Goal: Register for event/course

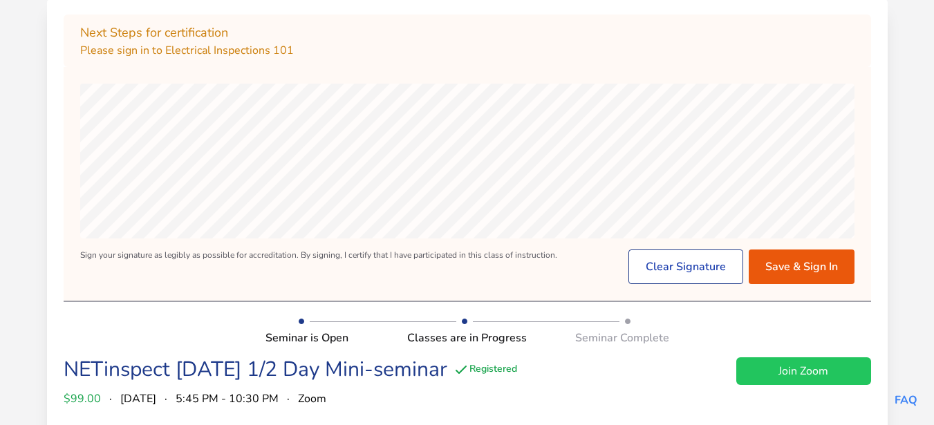
scroll to position [139, 0]
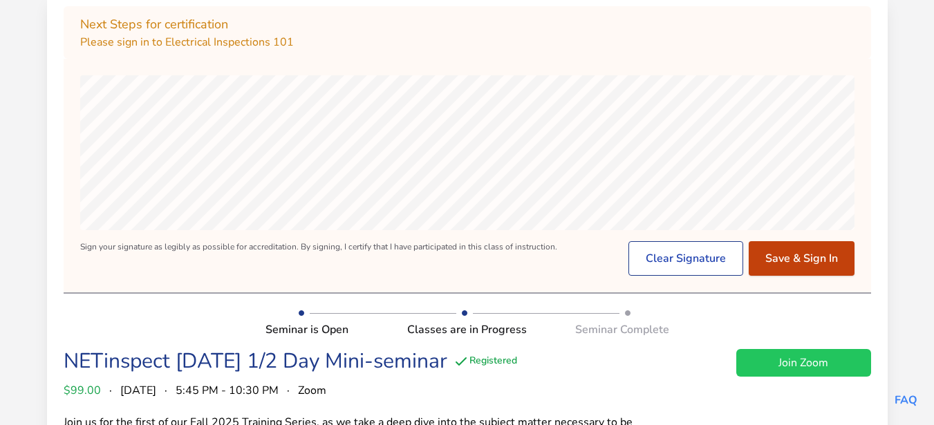
click at [786, 256] on button "Save & Sign In" at bounding box center [802, 258] width 106 height 35
click at [801, 261] on button "Save & Sign Out" at bounding box center [796, 258] width 115 height 35
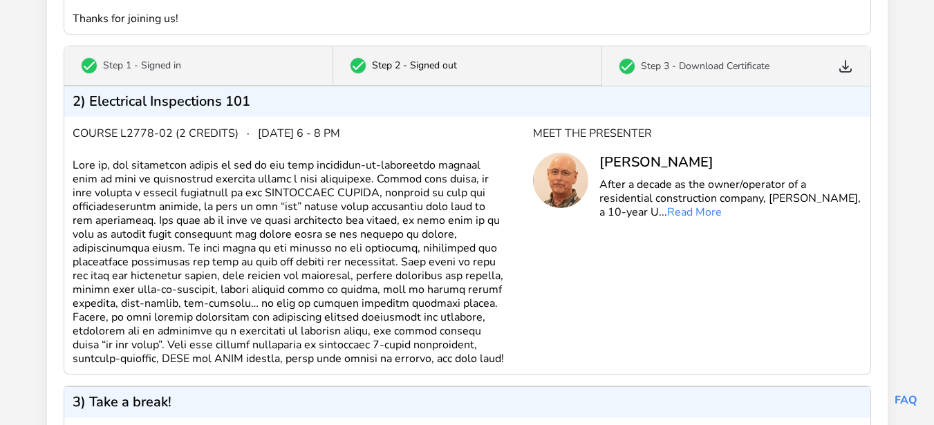
scroll to position [652, 0]
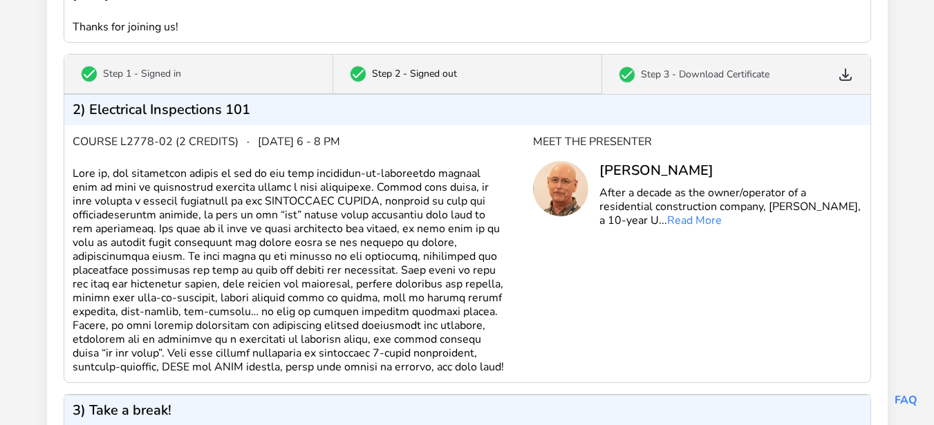
click at [716, 73] on p "Step 3 - Download Certificate" at bounding box center [705, 75] width 129 height 14
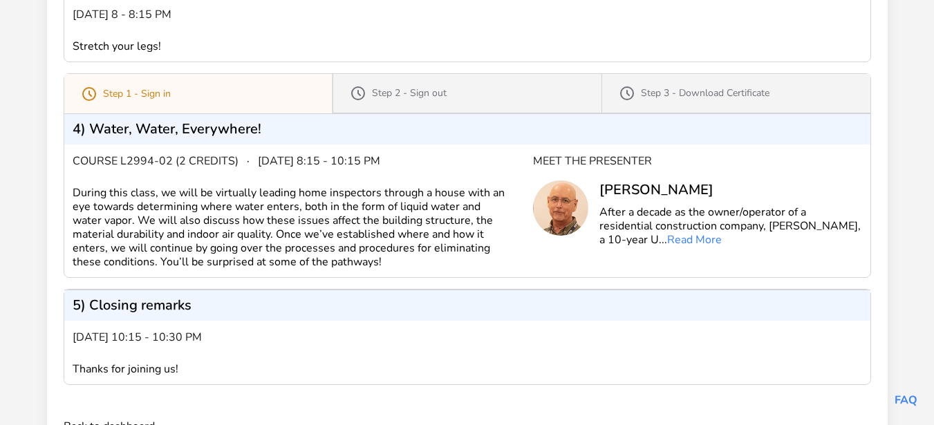
scroll to position [1097, 0]
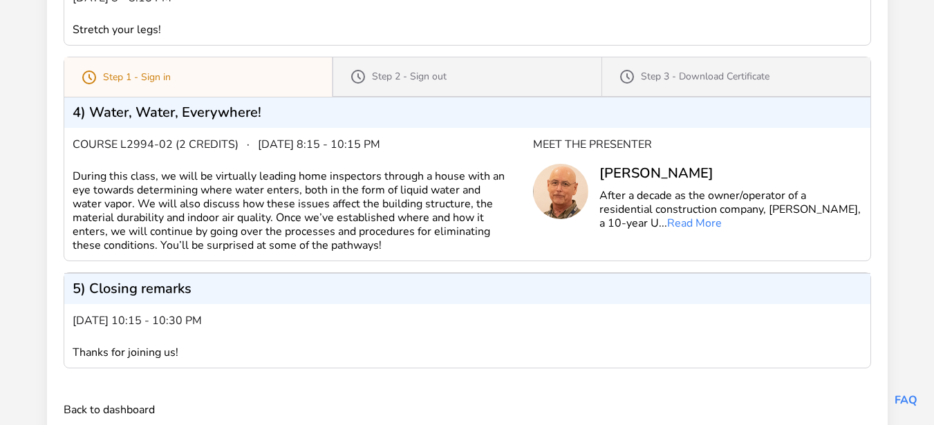
click at [218, 88] on div "Step 1 - Sign in" at bounding box center [198, 76] width 268 height 39
click at [224, 128] on div "4) Water, Water, Everywhere!" at bounding box center [467, 112] width 806 height 31
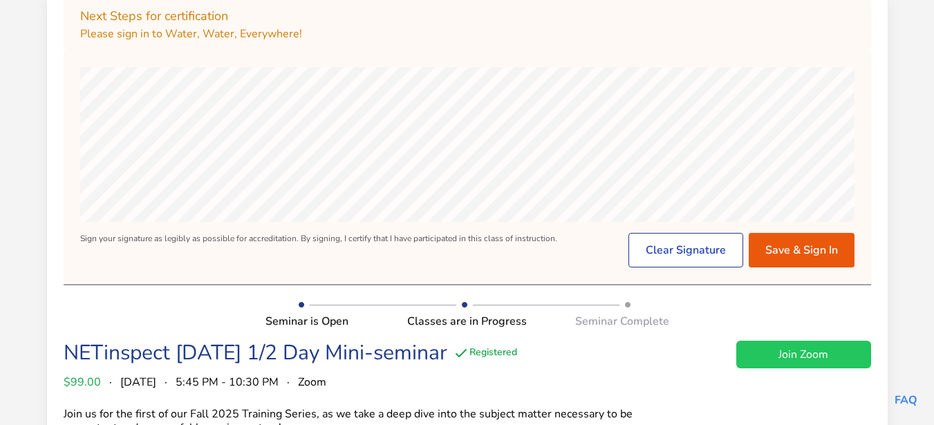
scroll to position [0, 0]
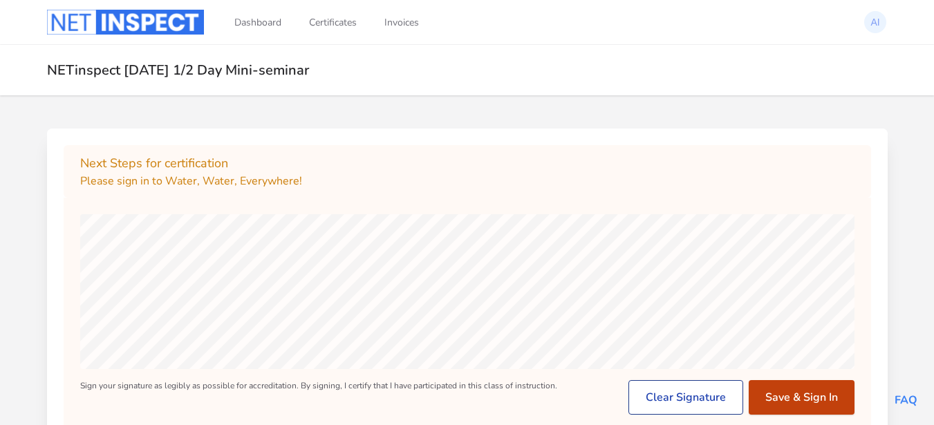
click at [763, 387] on button "Save & Sign In" at bounding box center [802, 397] width 106 height 35
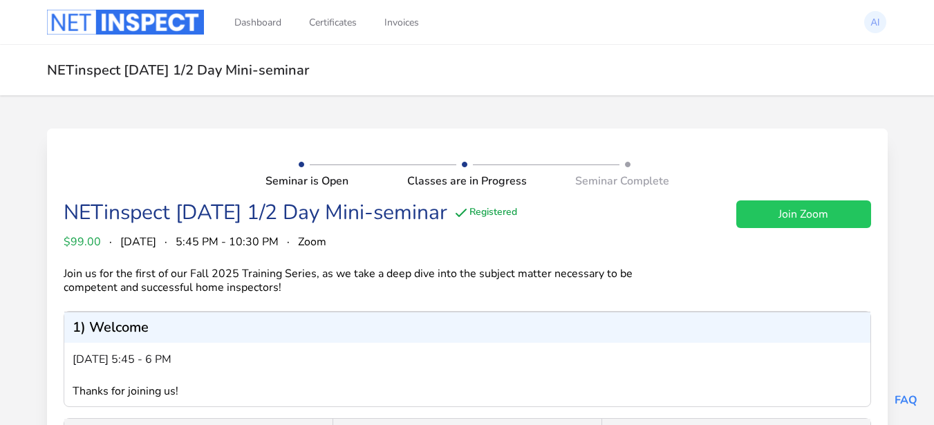
click at [785, 219] on link "Join Zoom" at bounding box center [803, 215] width 135 height 28
